Goal: Check status: Check status

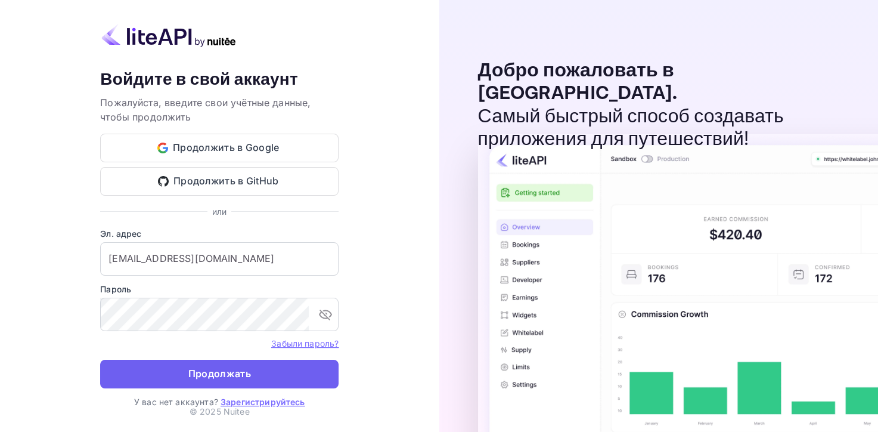
click at [244, 378] on ya-tr-span "Продолжать" at bounding box center [219, 373] width 63 height 16
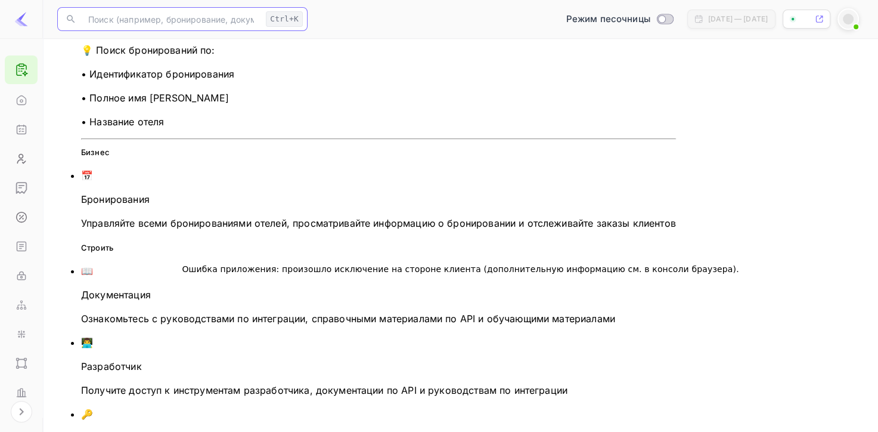
paste input "8880088"
type input "8880088"
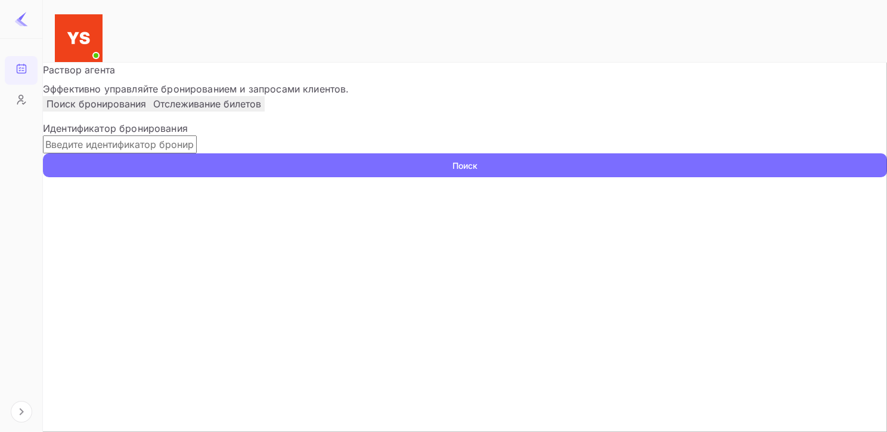
paste input "8880088"
type input "8880088"
click at [478, 172] on ya-tr-span "Поиск" at bounding box center [465, 165] width 25 height 13
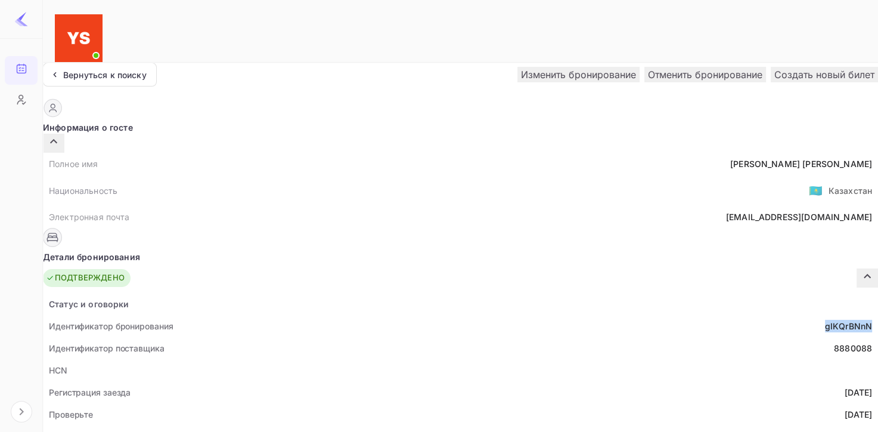
drag, startPoint x: 398, startPoint y: 299, endPoint x: 442, endPoint y: 294, distance: 45.0
click at [442, 315] on div "Идентификатор бронирования gIKQrBNnN" at bounding box center [460, 326] width 835 height 22
copy ya-tr-span "gIKQrBNnN"
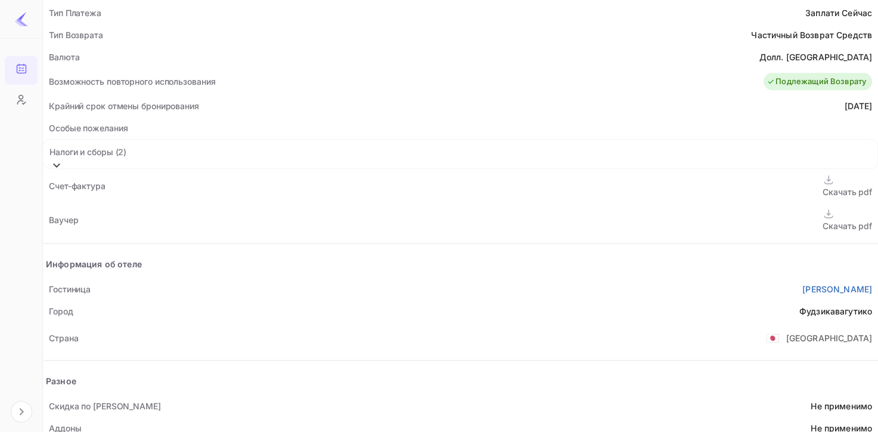
scroll to position [537, 0]
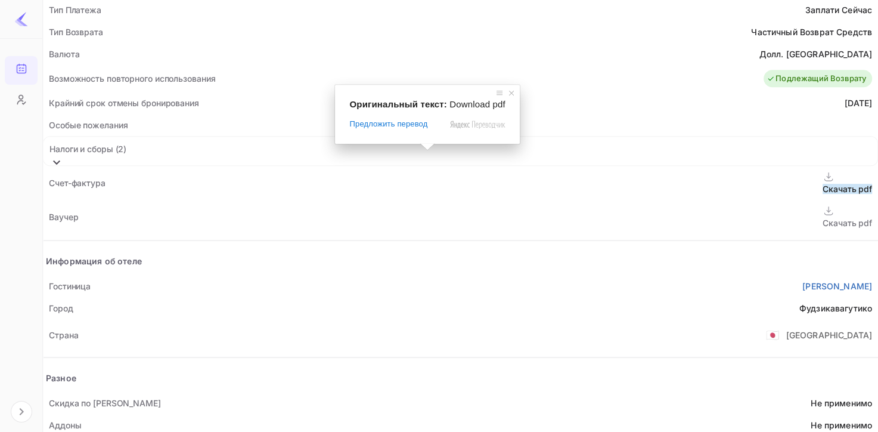
click at [823, 216] on div "Скачать pdf" at bounding box center [847, 222] width 49 height 13
